Goal: Share content: Share content

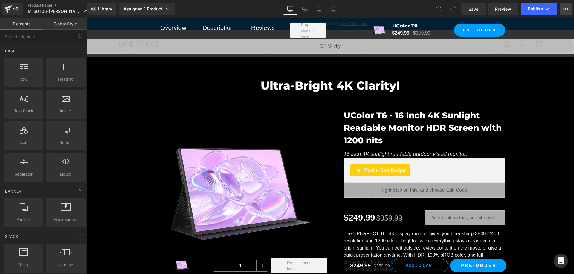
click at [562, 7] on button "View Live Page View with current Template Save Template to Library Schedule Pub…" at bounding box center [565, 9] width 12 height 12
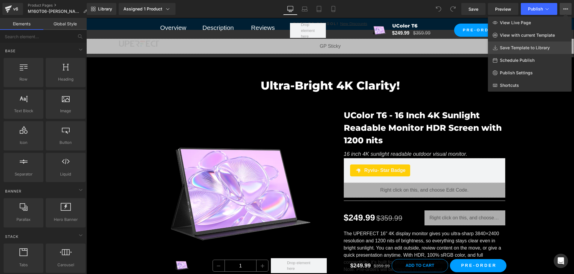
click at [519, 49] on span "Save Template to Library" at bounding box center [525, 47] width 50 height 5
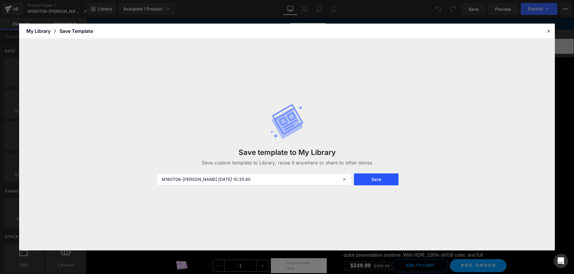
click at [376, 179] on button "Save" at bounding box center [376, 180] width 45 height 12
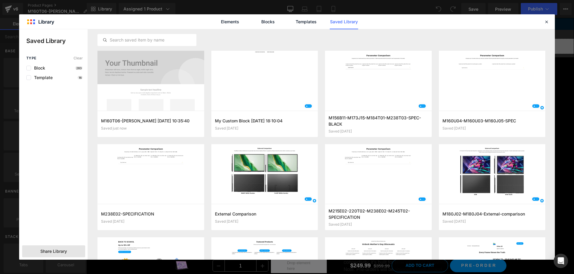
click at [70, 250] on div "Share Library" at bounding box center [53, 252] width 63 height 12
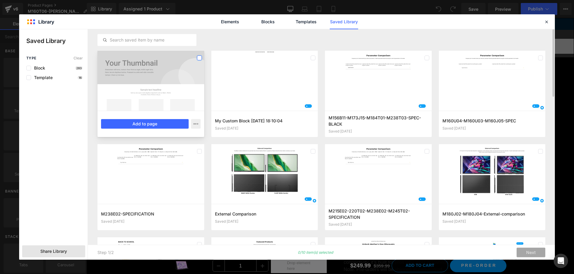
click at [199, 57] on label at bounding box center [199, 58] width 5 height 5
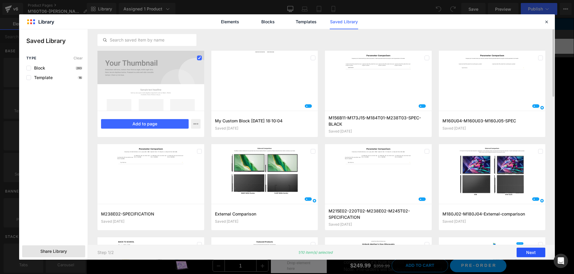
click at [532, 253] on button "Next" at bounding box center [530, 253] width 29 height 10
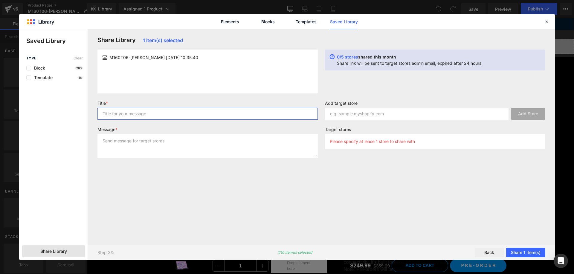
click at [194, 113] on input "text" at bounding box center [207, 114] width 220 height 12
type input "1"
drag, startPoint x: 165, startPoint y: 137, endPoint x: 172, endPoint y: 140, distance: 7.8
click at [165, 138] on textarea at bounding box center [207, 146] width 220 height 24
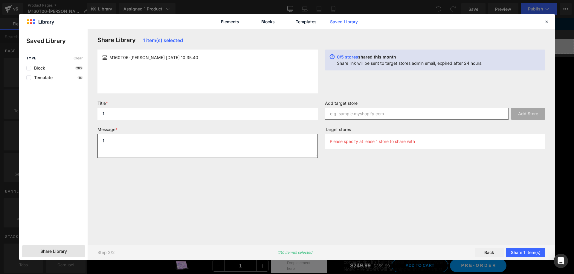
type textarea "1"
click at [354, 117] on input "text" at bounding box center [416, 114] width 183 height 12
paste input "uperfectde"
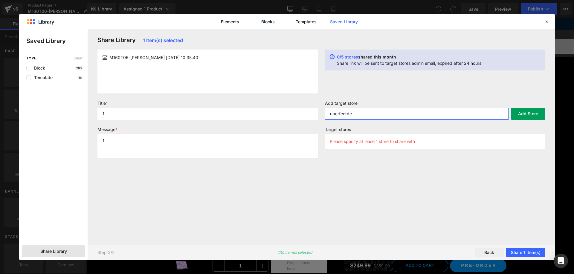
type input "uperfectde"
click at [533, 114] on button "Add Store" at bounding box center [528, 114] width 34 height 12
click at [525, 253] on button "Share 1 item(s)" at bounding box center [525, 253] width 39 height 10
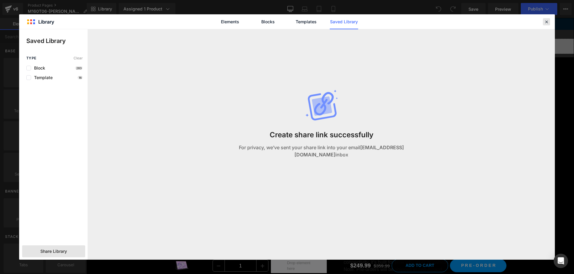
click at [547, 22] on icon at bounding box center [546, 21] width 5 height 5
